Goal: Transaction & Acquisition: Purchase product/service

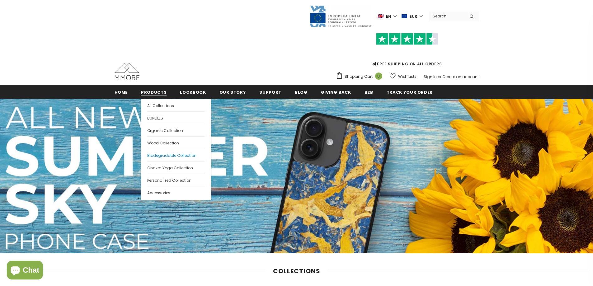
click at [160, 156] on span "Biodegradable Collection" at bounding box center [171, 155] width 49 height 5
